Goal: Transaction & Acquisition: Book appointment/travel/reservation

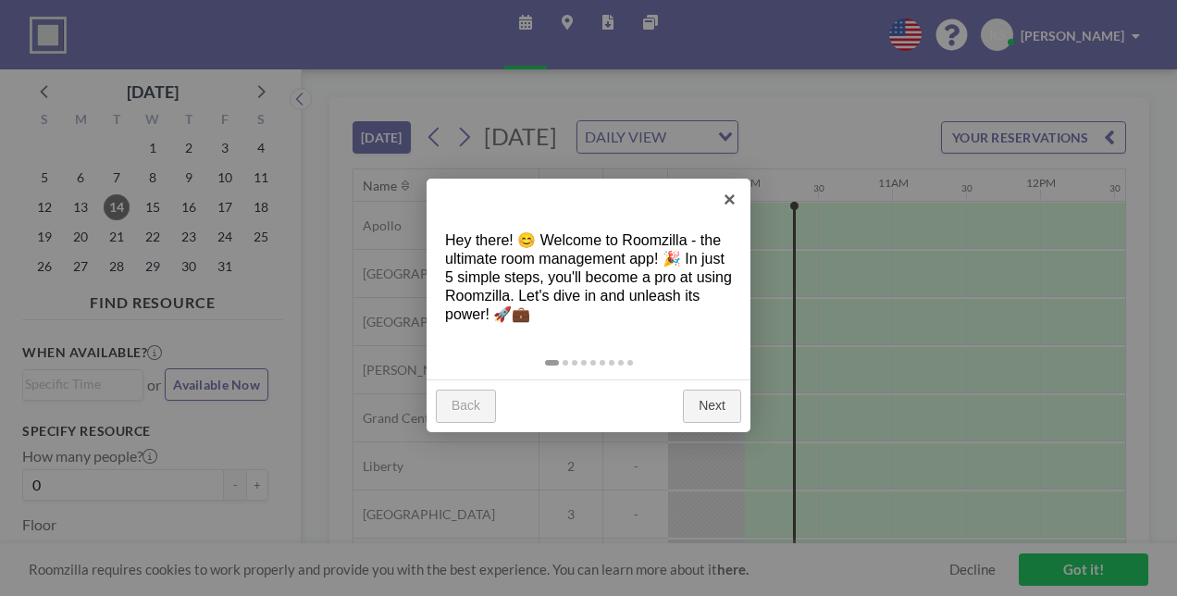
scroll to position [0, 1407]
click at [734, 196] on link "×" at bounding box center [730, 200] width 42 height 42
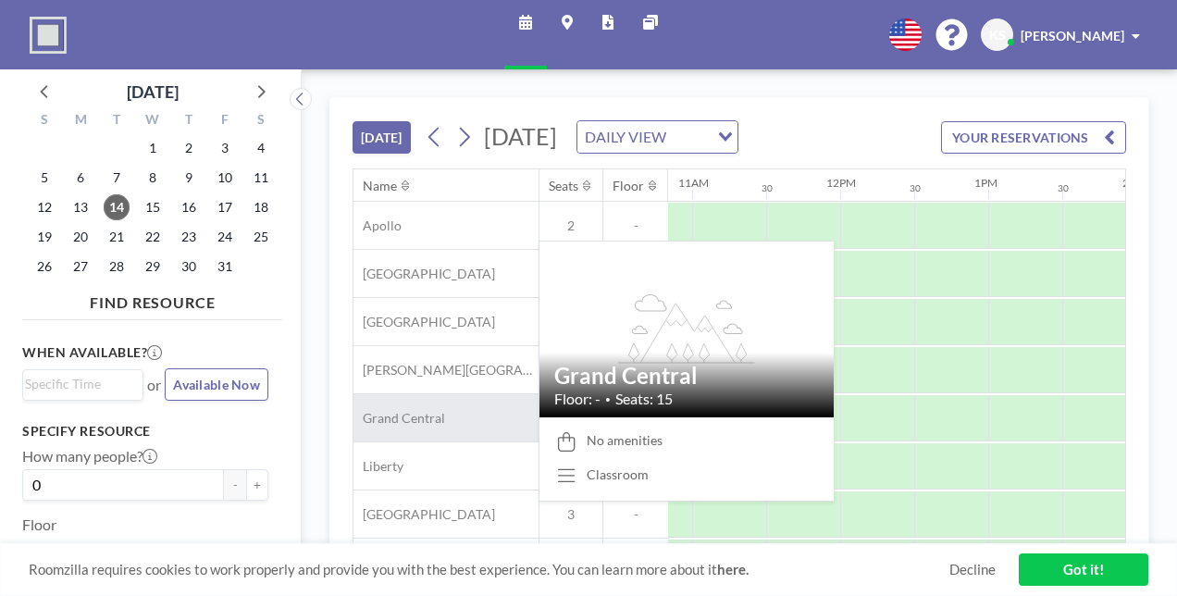
scroll to position [123, 1605]
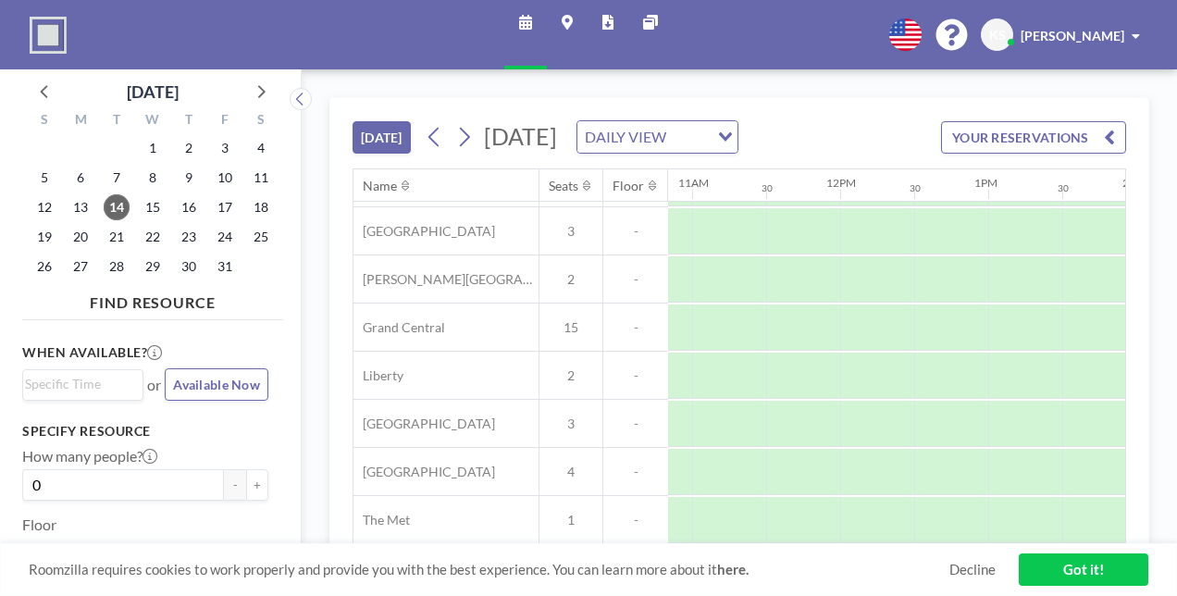
click at [1078, 154] on button "YOUR RESERVATIONS" at bounding box center [1033, 137] width 185 height 32
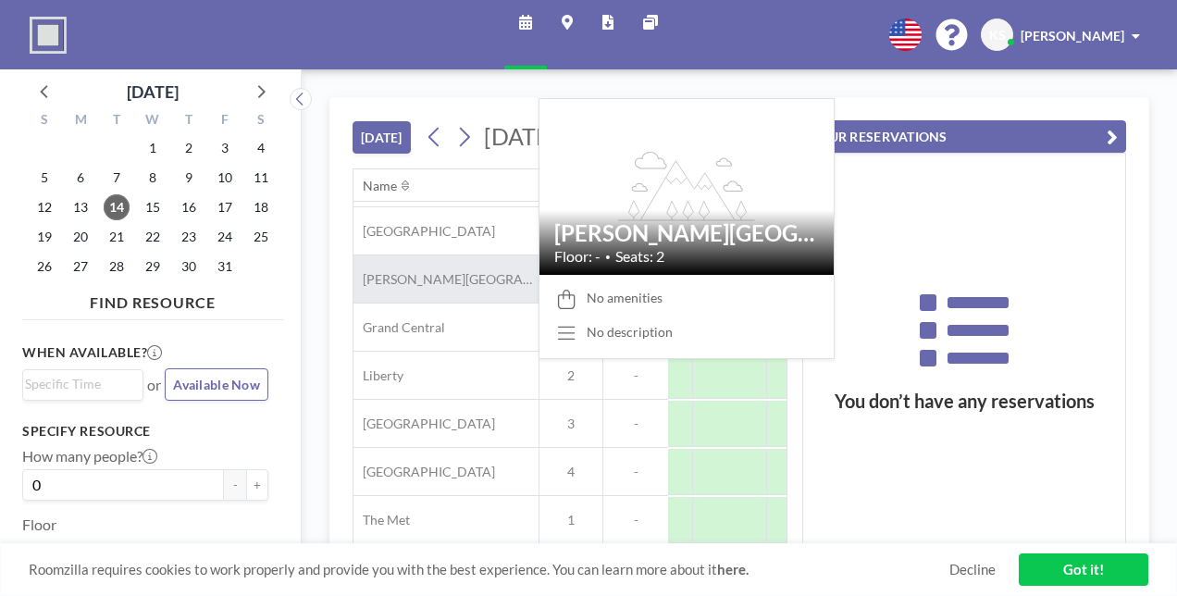
scroll to position [152, 1605]
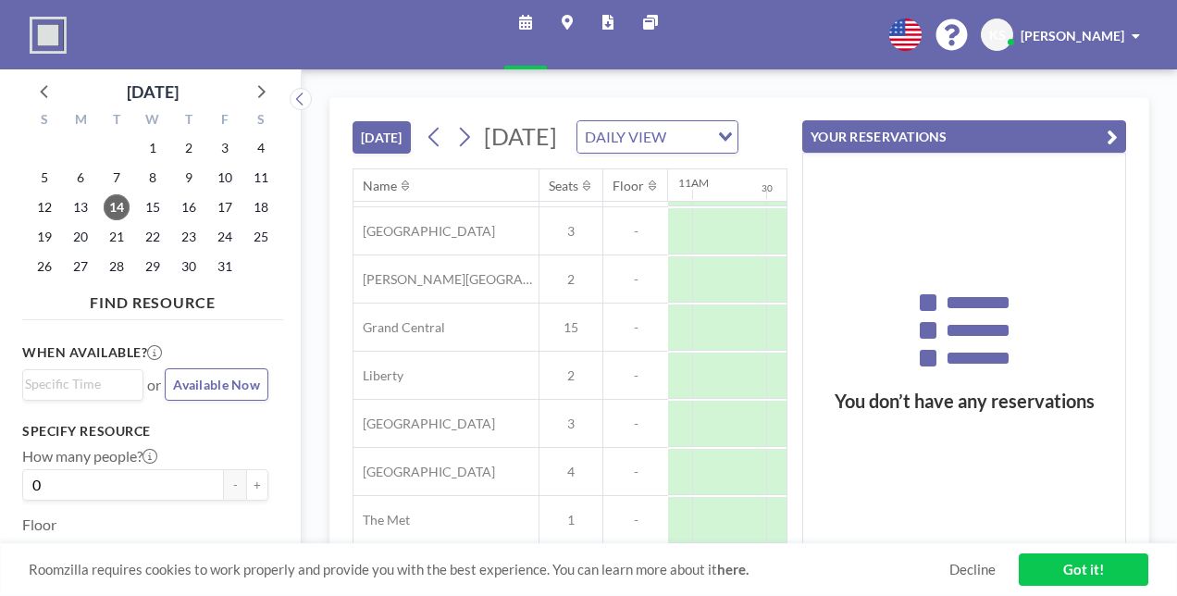
click at [1118, 120] on button "YOUR RESERVATIONS" at bounding box center [964, 136] width 324 height 32
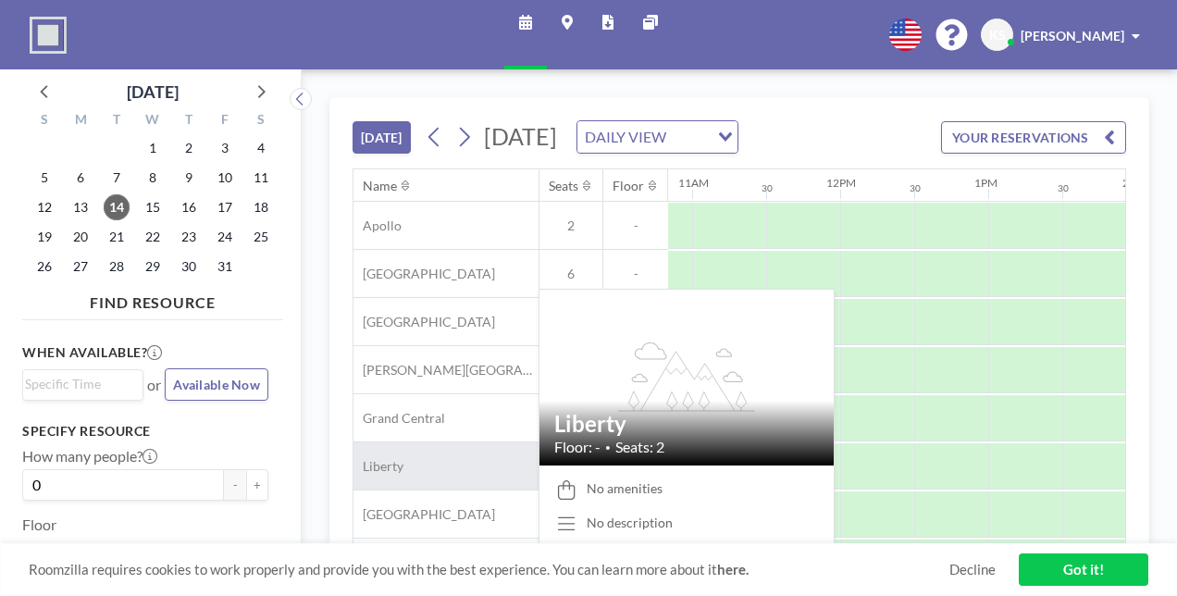
scroll to position [123, 1605]
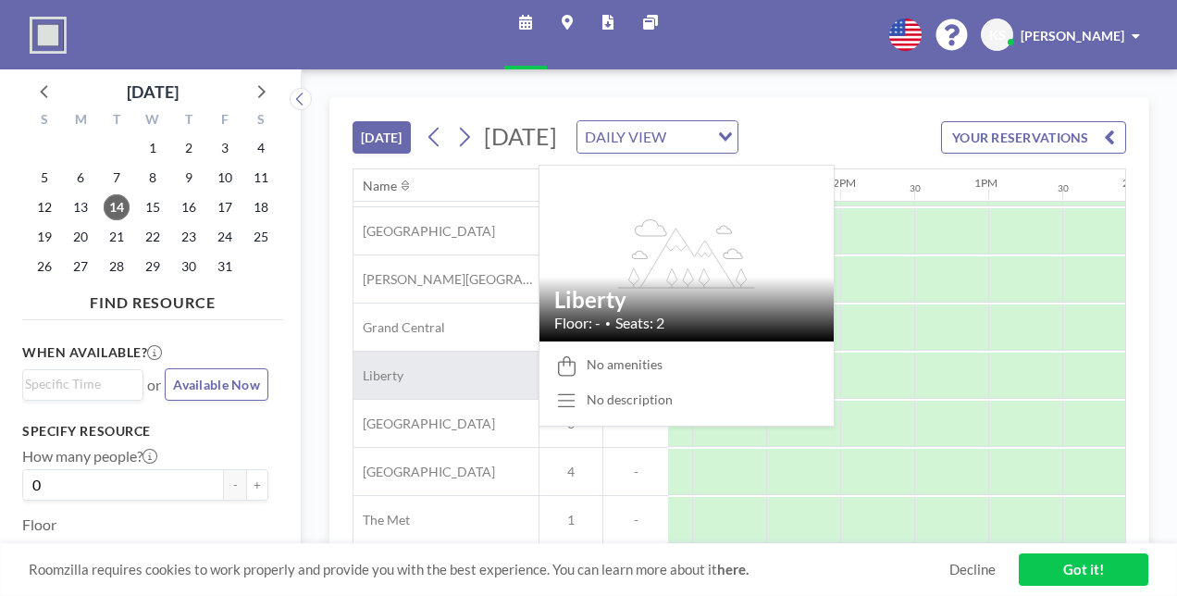
click at [472, 353] on div "Liberty" at bounding box center [445, 375] width 185 height 47
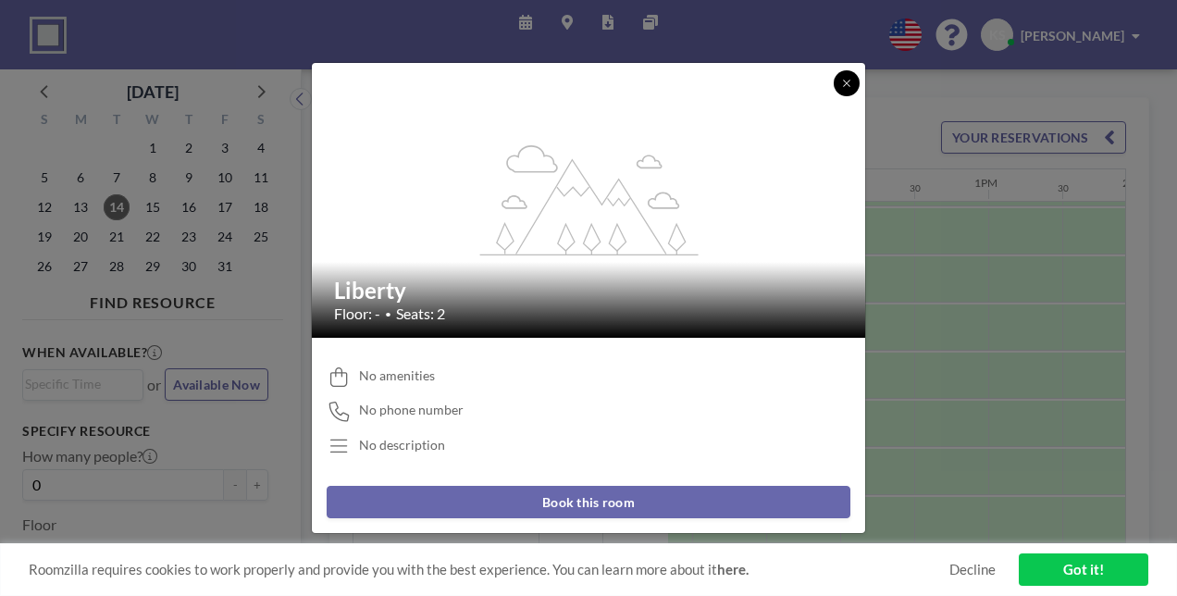
click at [844, 81] on icon at bounding box center [846, 83] width 6 height 6
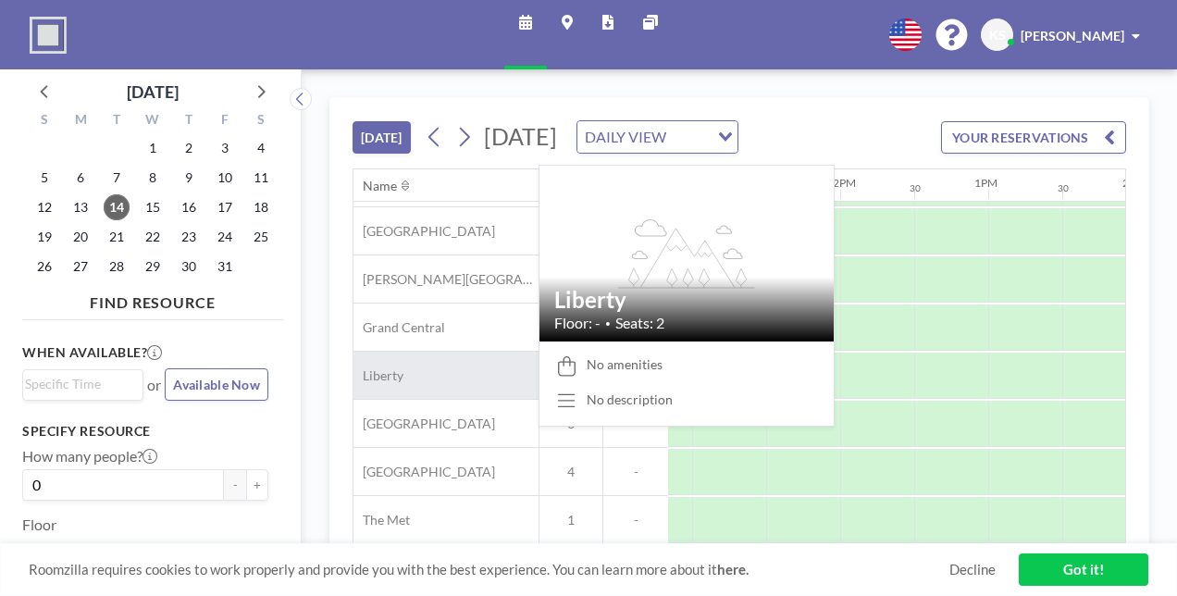
click at [447, 369] on div "Liberty" at bounding box center [445, 375] width 185 height 47
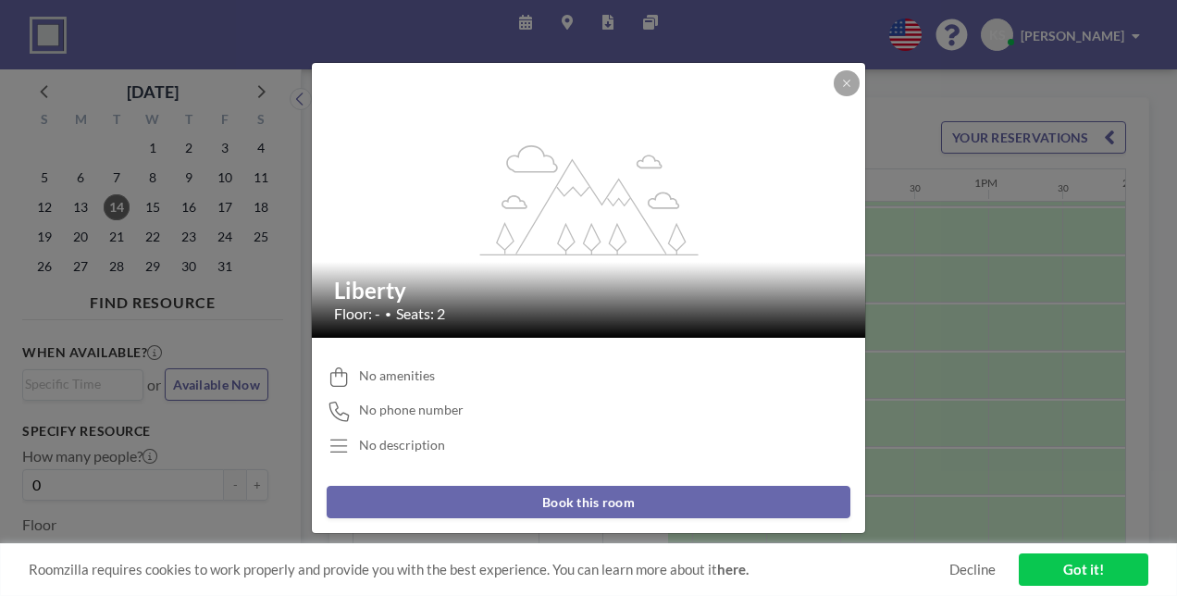
click at [596, 505] on button "Book this room" at bounding box center [589, 502] width 524 height 32
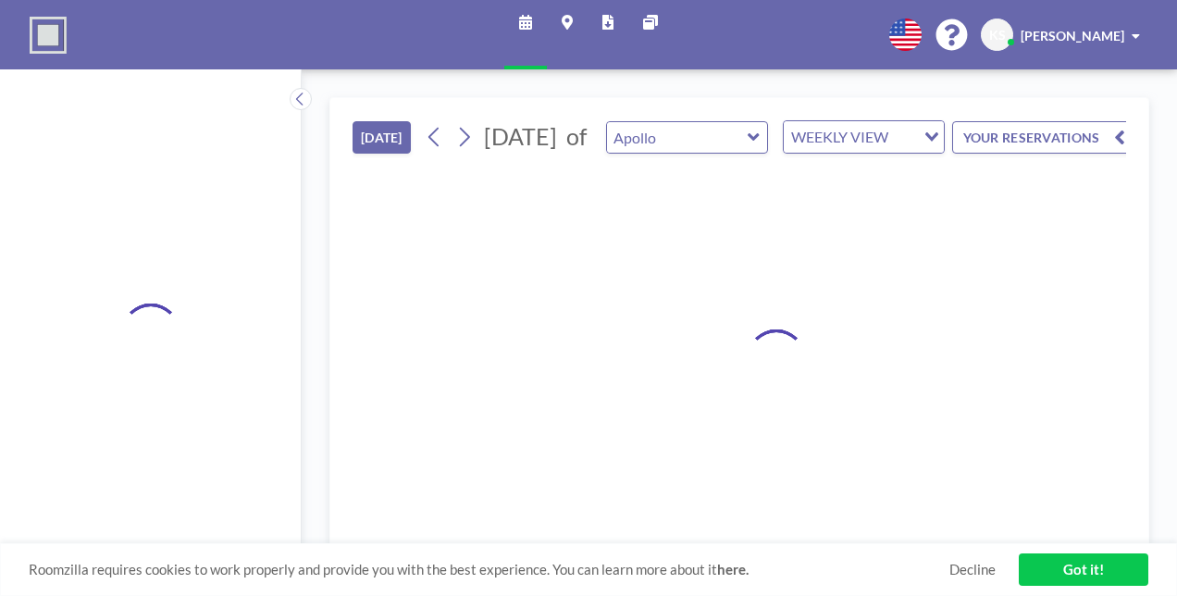
type input "Liberty"
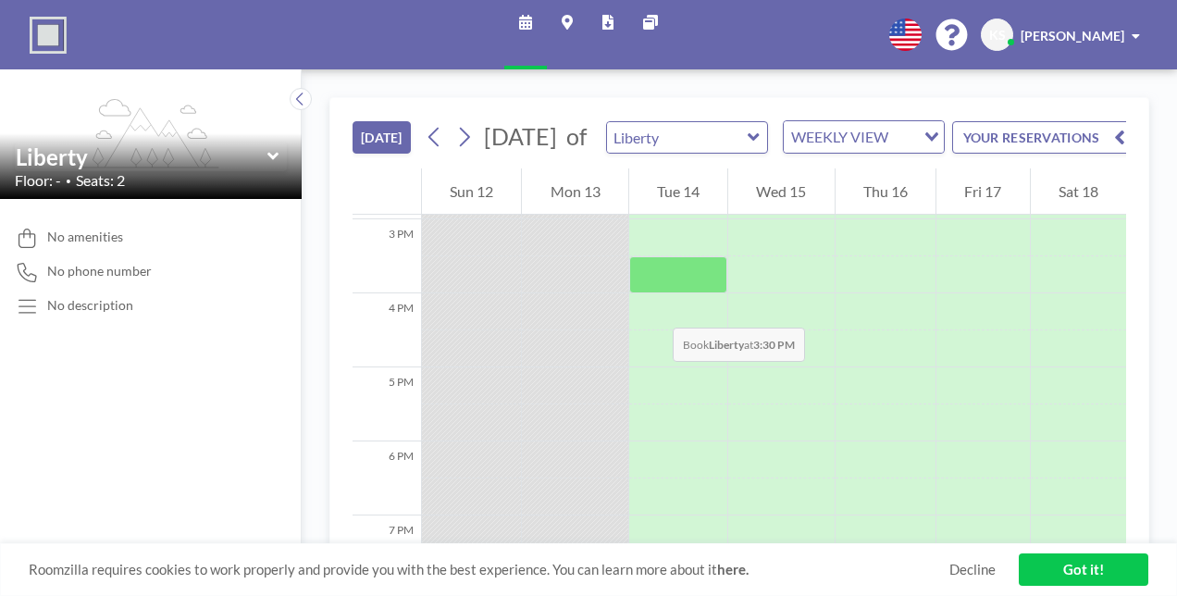
scroll to position [1107, 0]
click at [760, 146] on icon at bounding box center [754, 137] width 12 height 19
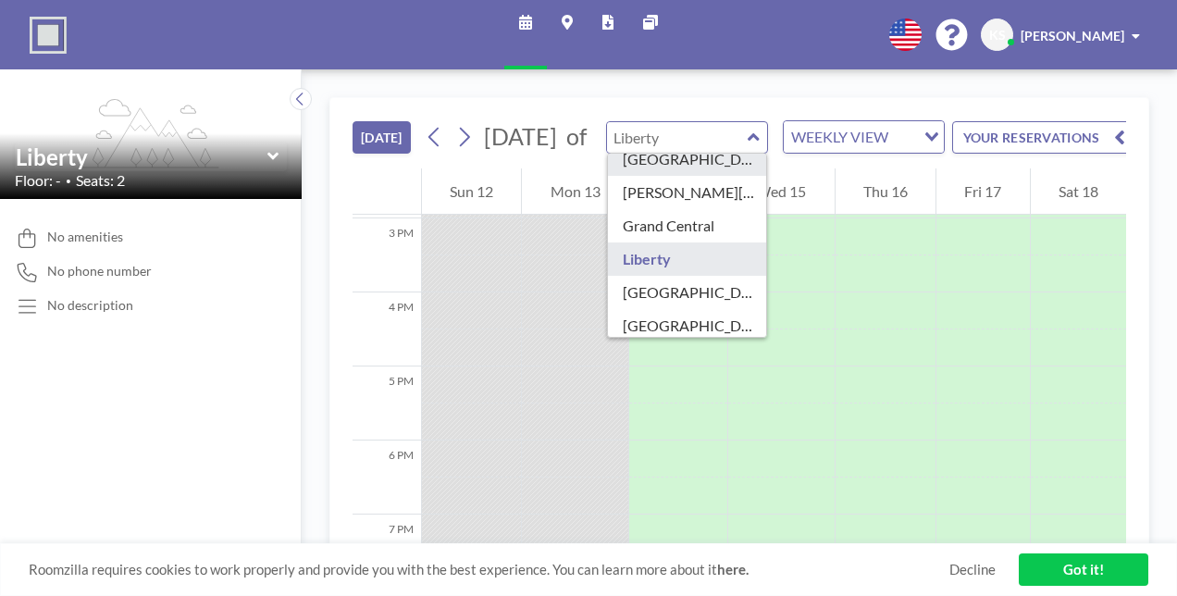
scroll to position [158, 0]
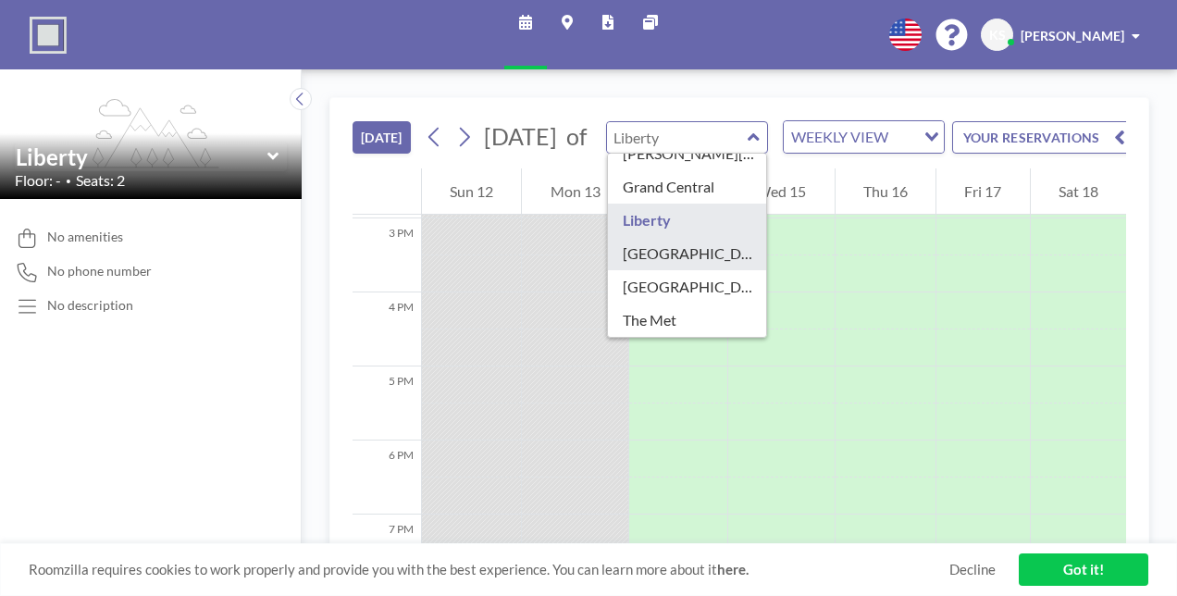
type input "[GEOGRAPHIC_DATA]"
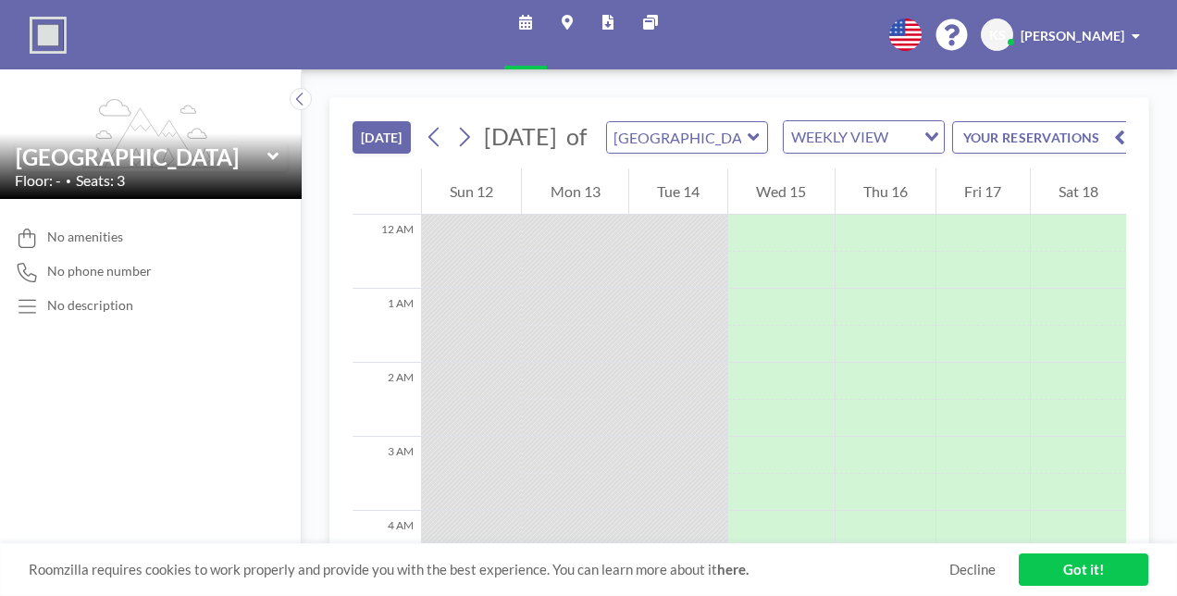
click at [759, 141] on icon at bounding box center [753, 136] width 11 height 7
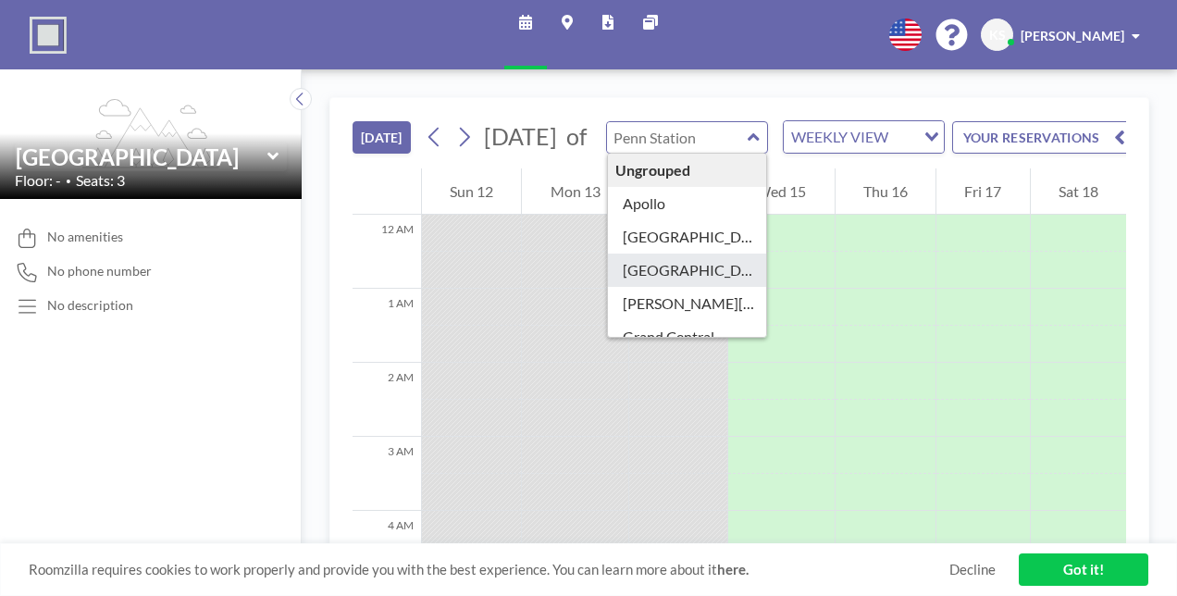
type input "[GEOGRAPHIC_DATA]"
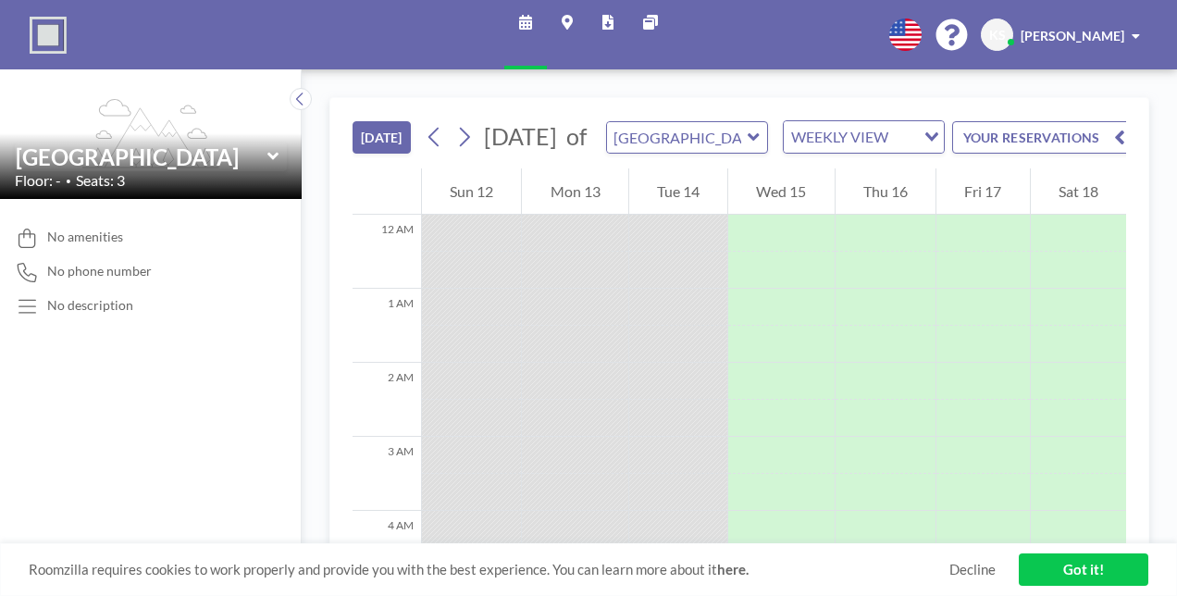
click at [759, 141] on icon at bounding box center [753, 136] width 11 height 7
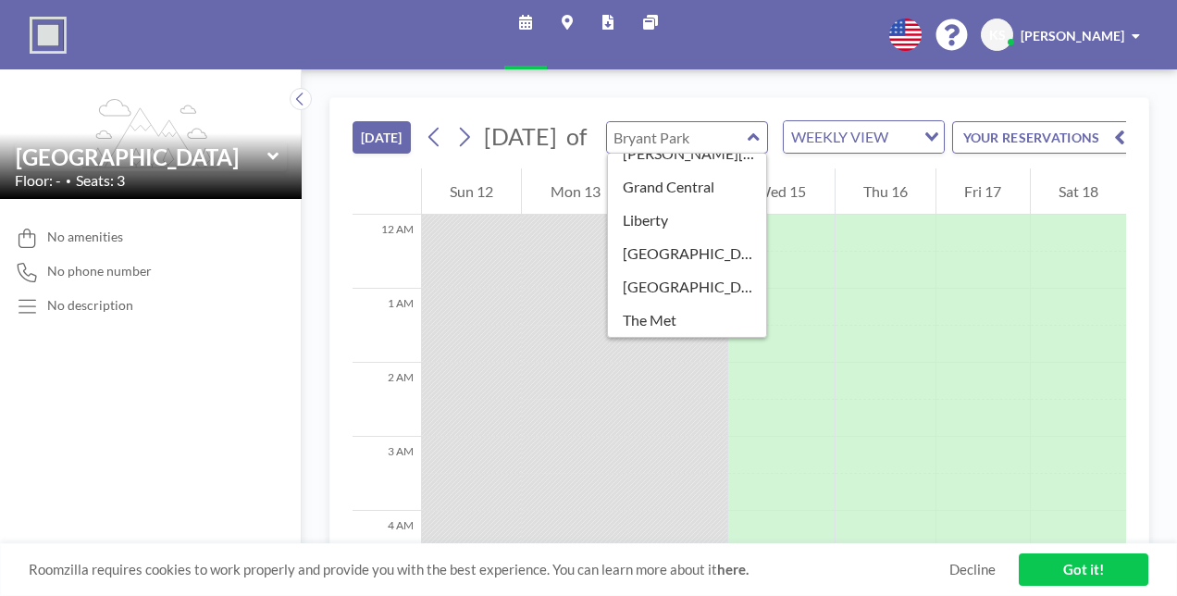
type input "[GEOGRAPHIC_DATA]"
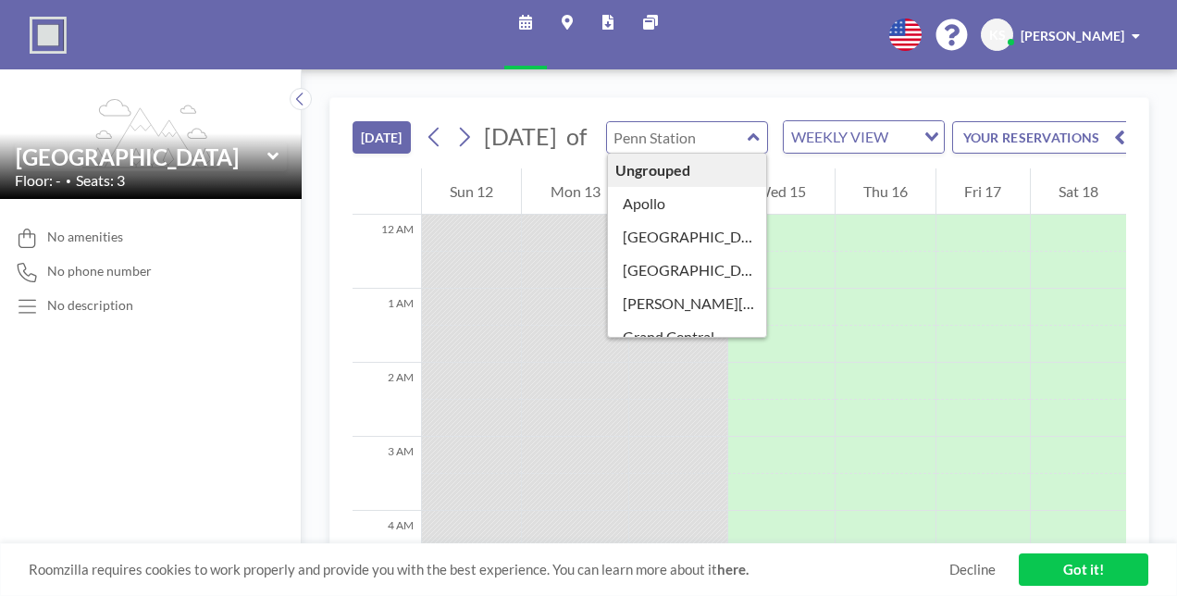
click at [749, 146] on input "text" at bounding box center [678, 137] width 142 height 31
type input "Apollo"
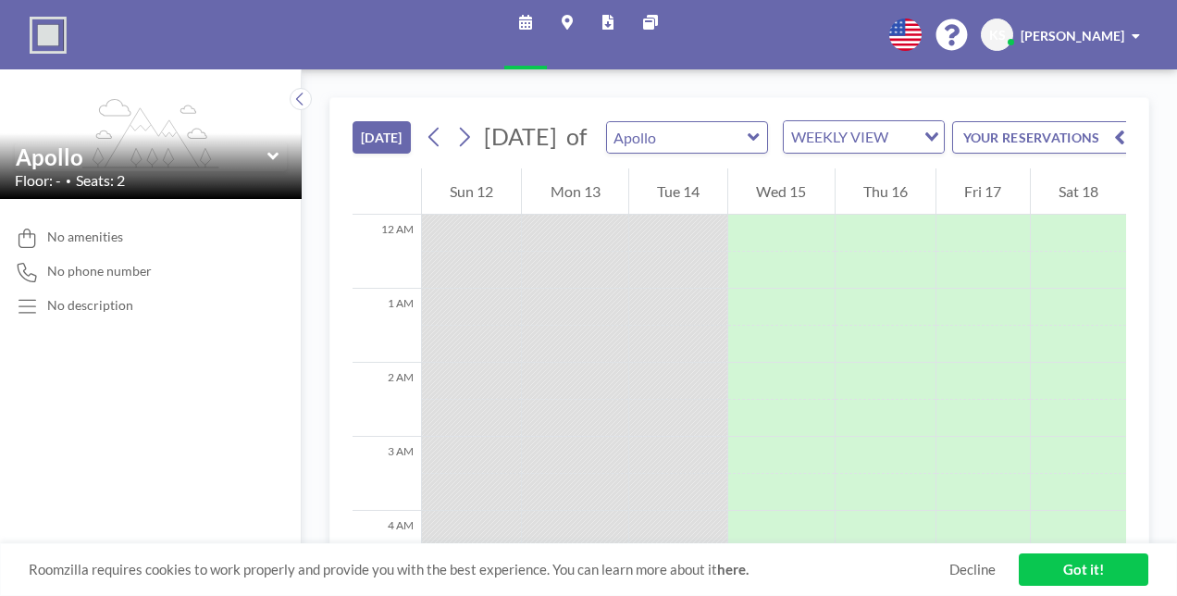
click at [768, 148] on div "Apollo" at bounding box center [687, 137] width 162 height 32
click at [760, 146] on icon at bounding box center [754, 137] width 12 height 19
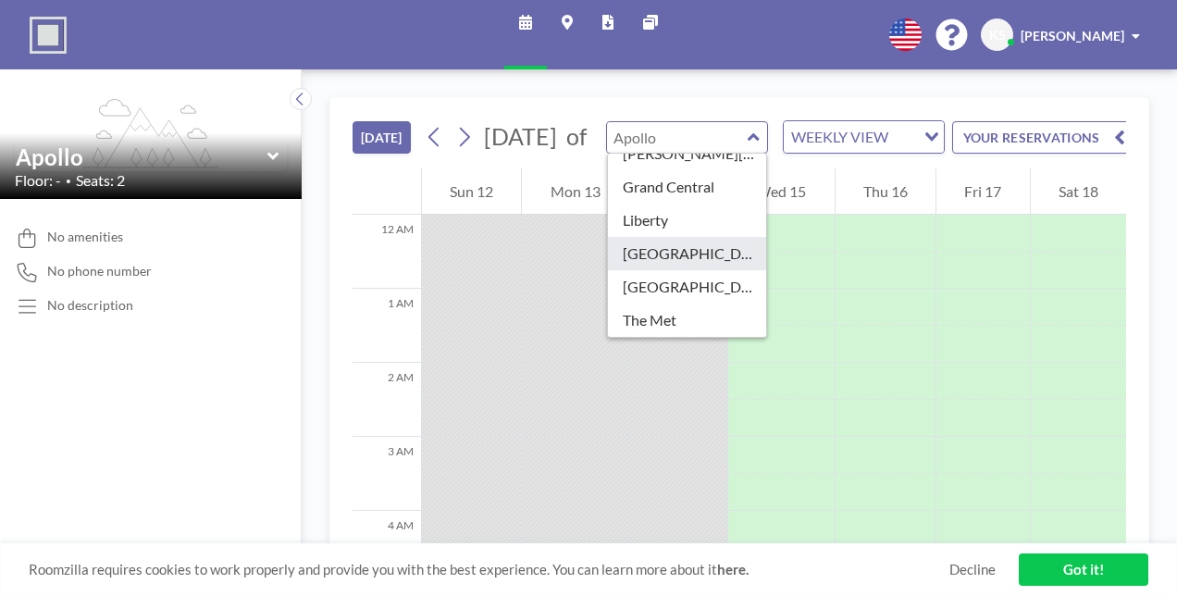
type input "[GEOGRAPHIC_DATA]"
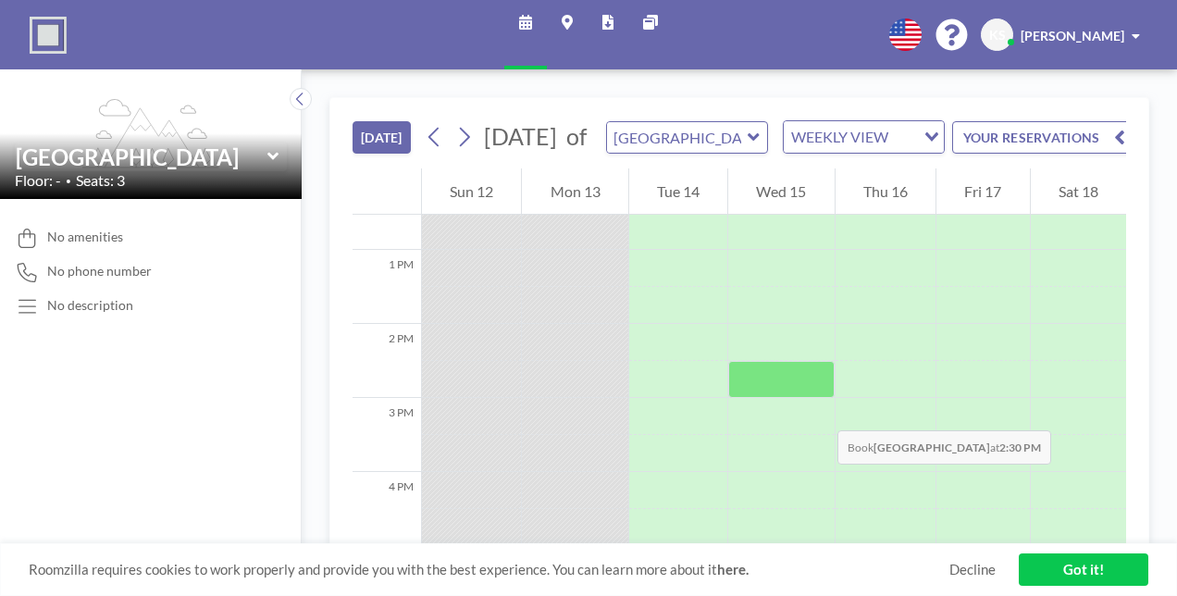
scroll to position [928, 0]
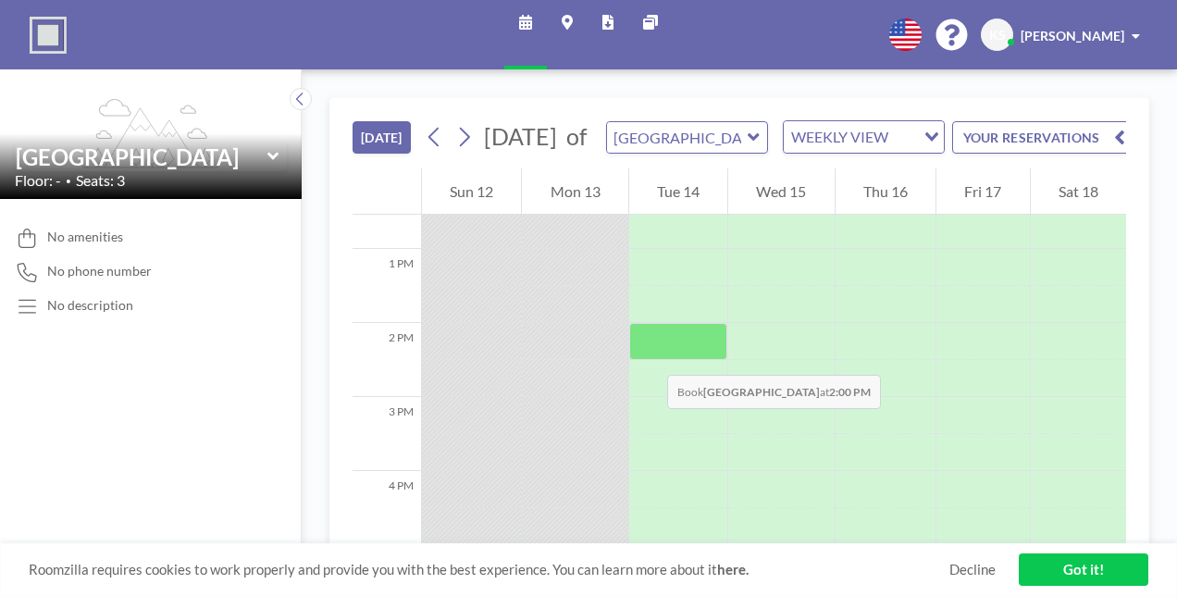
click at [651, 357] on div at bounding box center [678, 341] width 98 height 37
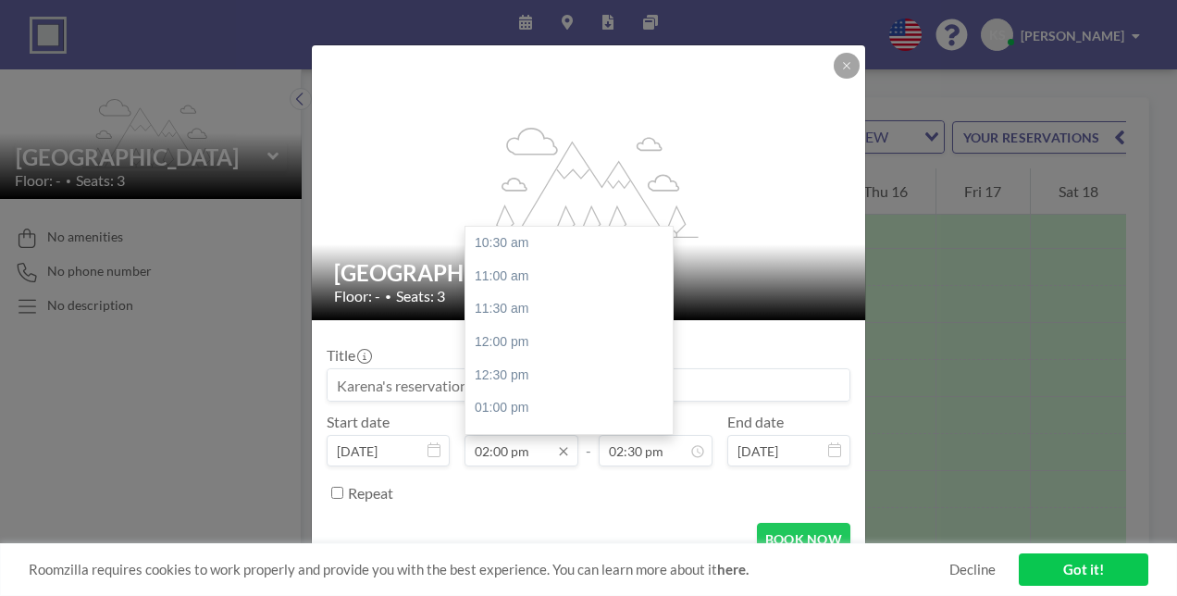
scroll to position [230, 0]
click at [490, 448] on input "02:00 pm" at bounding box center [522, 450] width 114 height 31
click at [502, 451] on input "02:00 pm" at bounding box center [522, 450] width 114 height 31
click at [485, 443] on input "02:45 pm" at bounding box center [522, 450] width 114 height 31
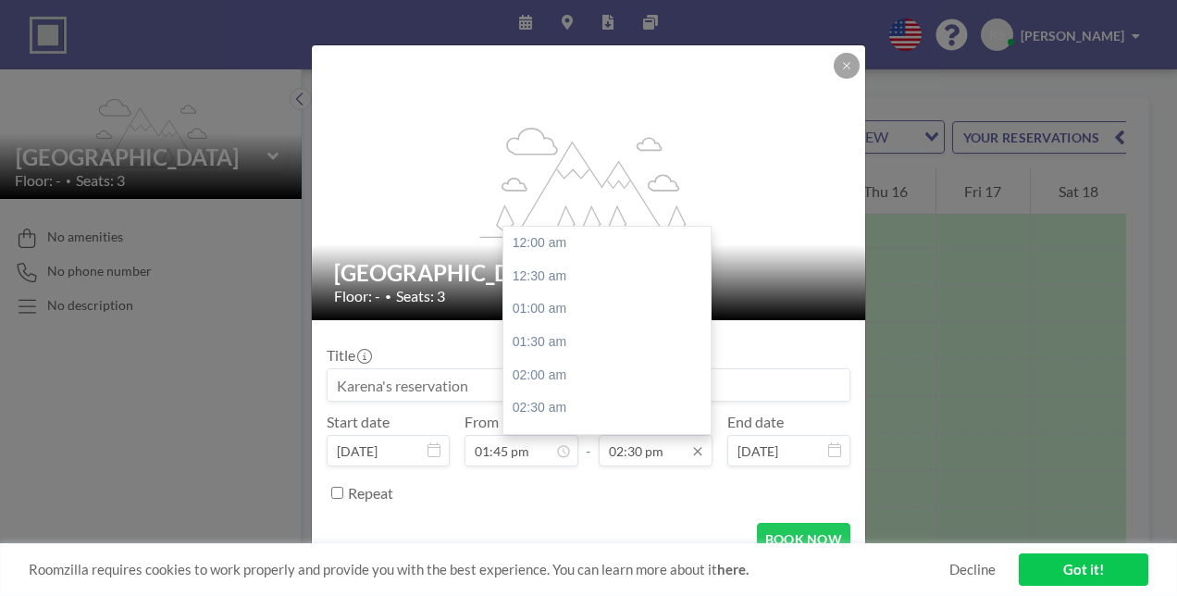
scroll to position [955, 0]
type input "01:45 pm"
click at [616, 446] on input "02:30 pm" at bounding box center [656, 450] width 114 height 31
drag, startPoint x: 663, startPoint y: 457, endPoint x: 611, endPoint y: 452, distance: 52.9
click at [611, 452] on input "02:30 pm" at bounding box center [656, 450] width 114 height 31
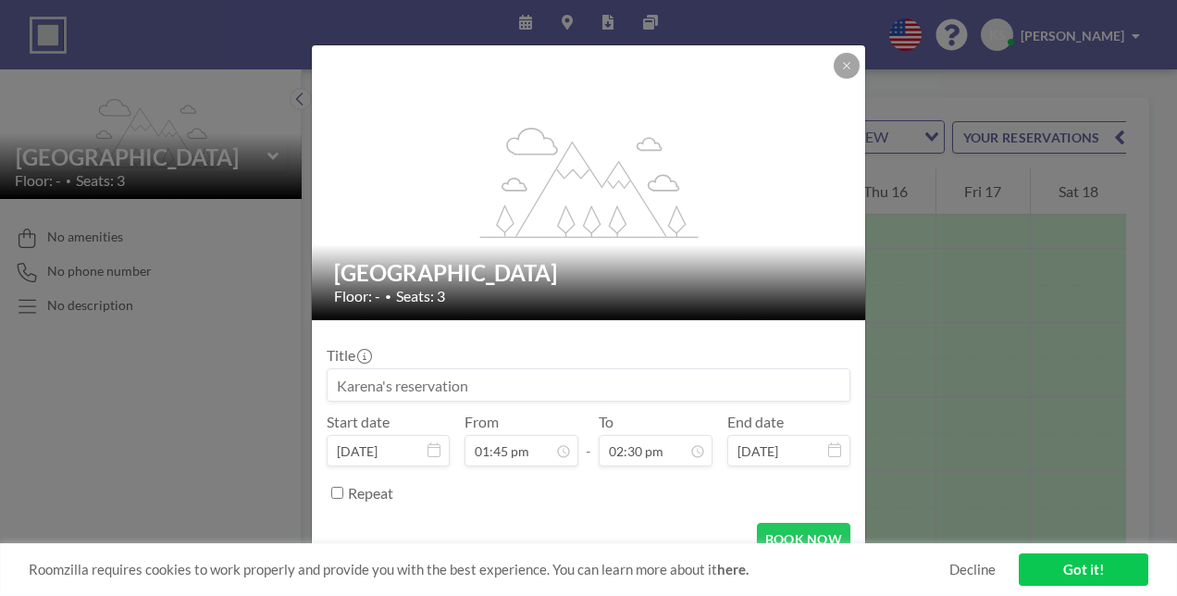
click at [655, 502] on div "Repeat" at bounding box center [599, 492] width 502 height 31
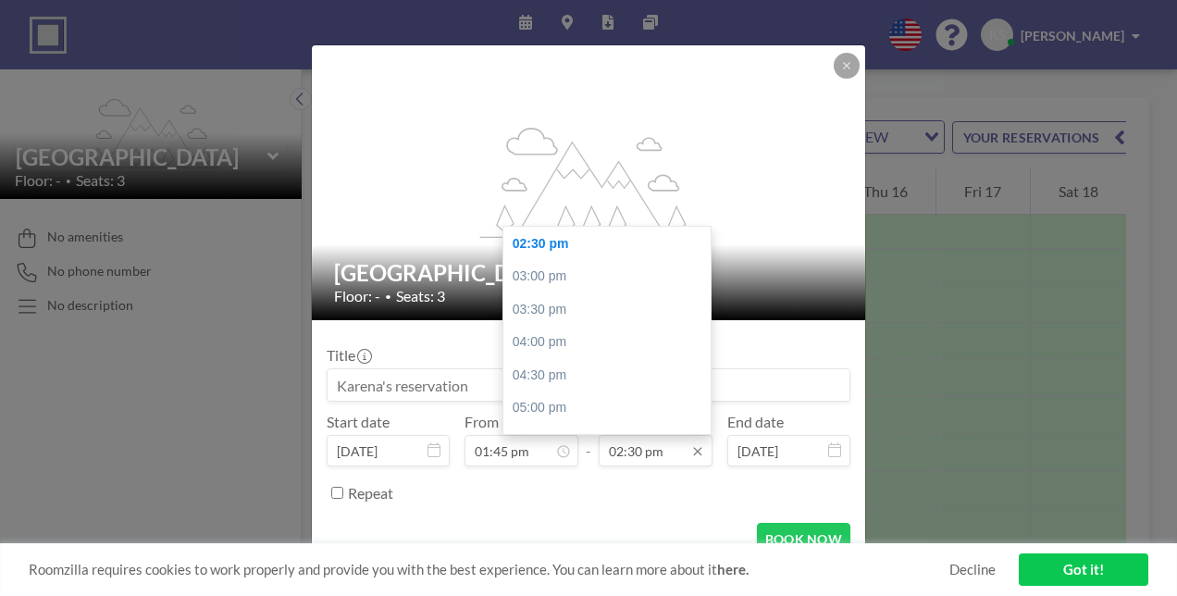
click at [654, 461] on input "02:30 pm" at bounding box center [656, 450] width 114 height 31
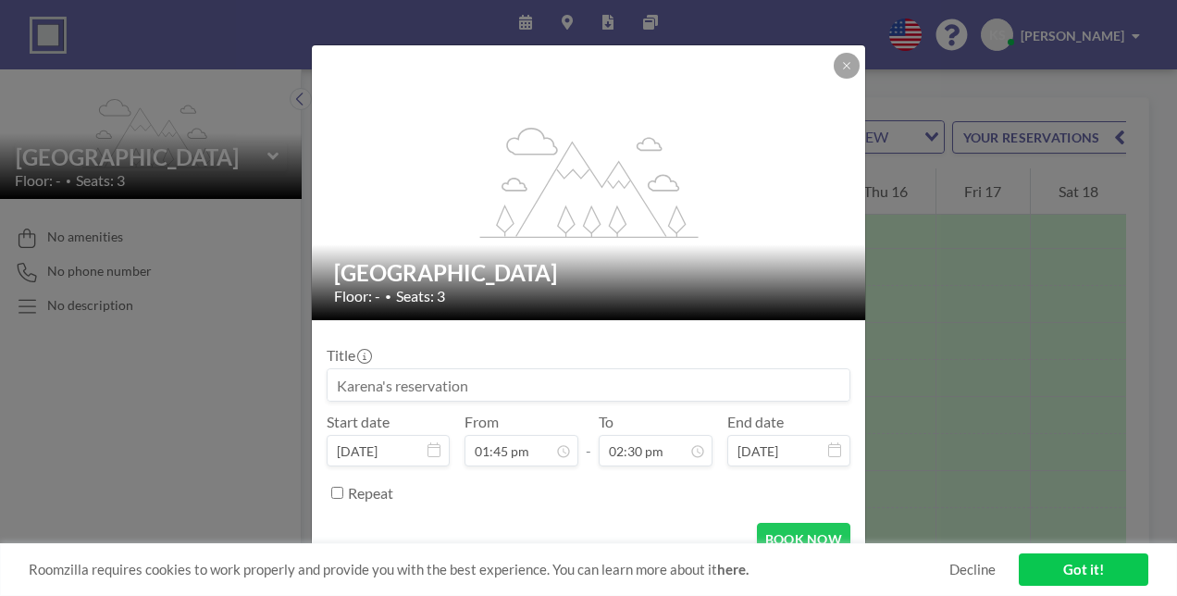
click at [657, 492] on div "Repeat" at bounding box center [599, 492] width 502 height 31
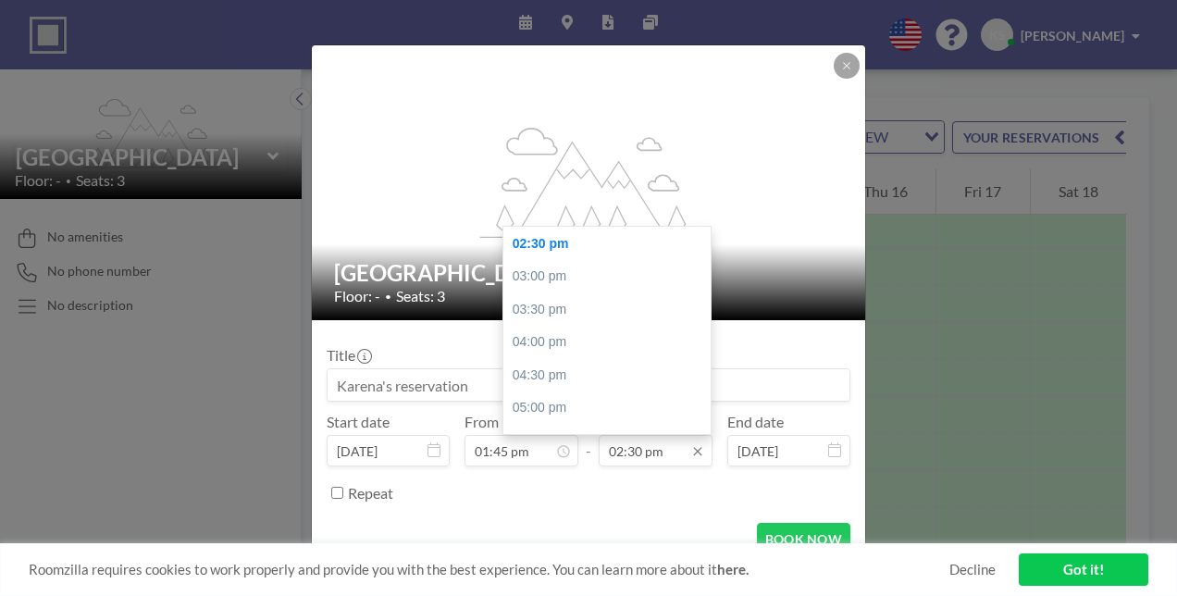
click at [659, 447] on input "02:30 pm" at bounding box center [656, 450] width 114 height 31
click at [623, 401] on div "05:00 pm" at bounding box center [611, 407] width 217 height 33
type input "05:00 pm"
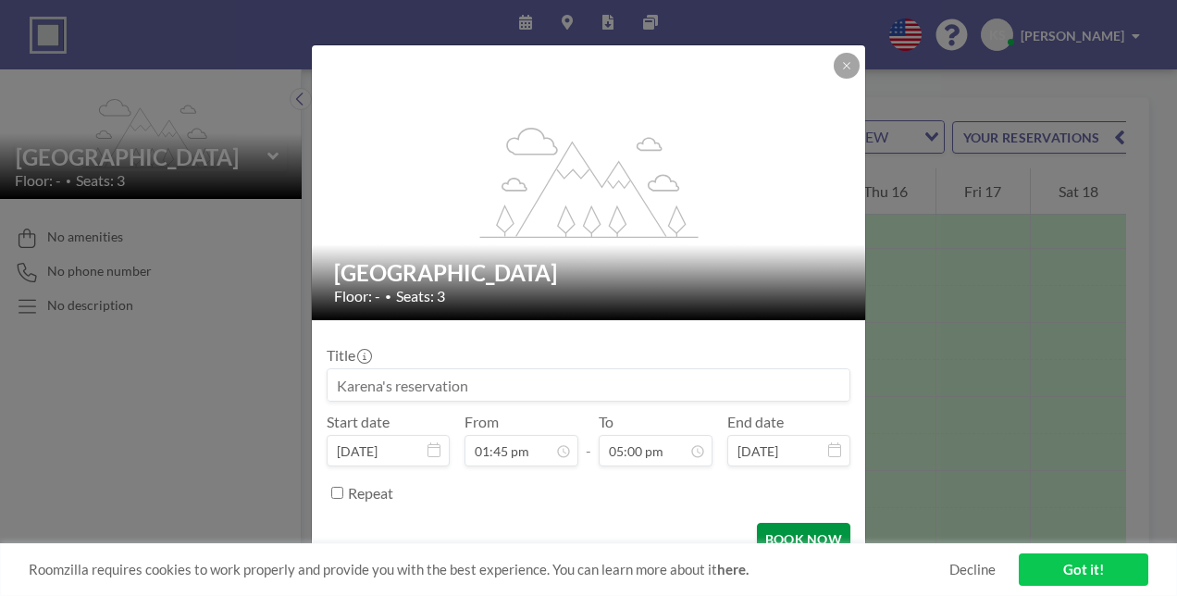
scroll to position [17, 0]
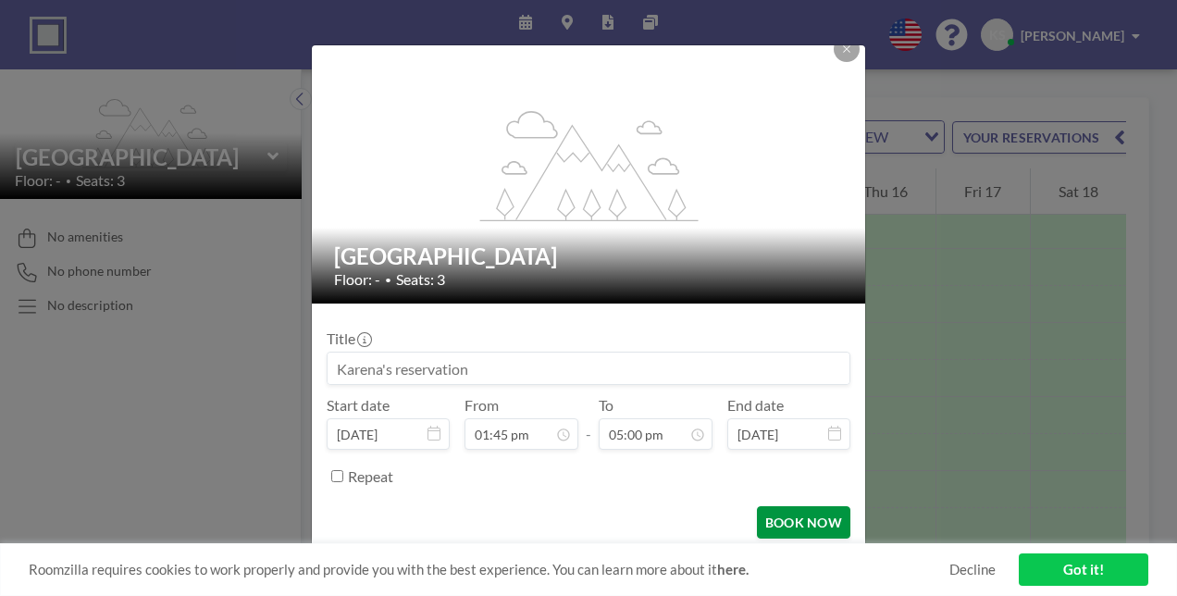
click at [800, 525] on button "BOOK NOW" at bounding box center [803, 522] width 93 height 32
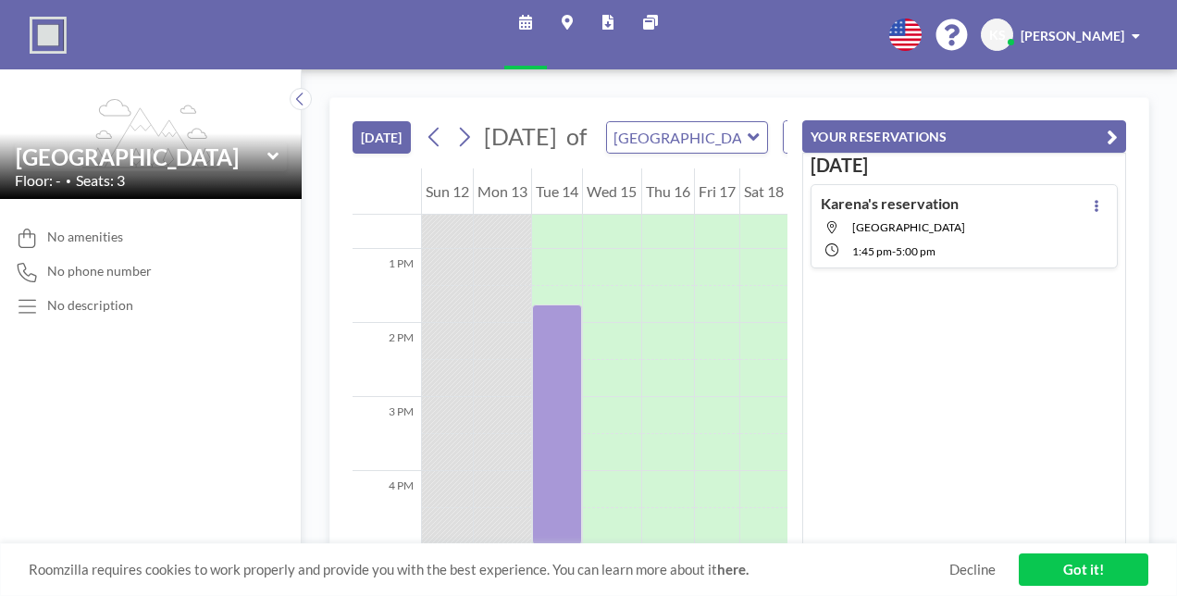
click at [1056, 568] on link "Got it!" at bounding box center [1084, 569] width 130 height 32
